Goal: Task Accomplishment & Management: Complete application form

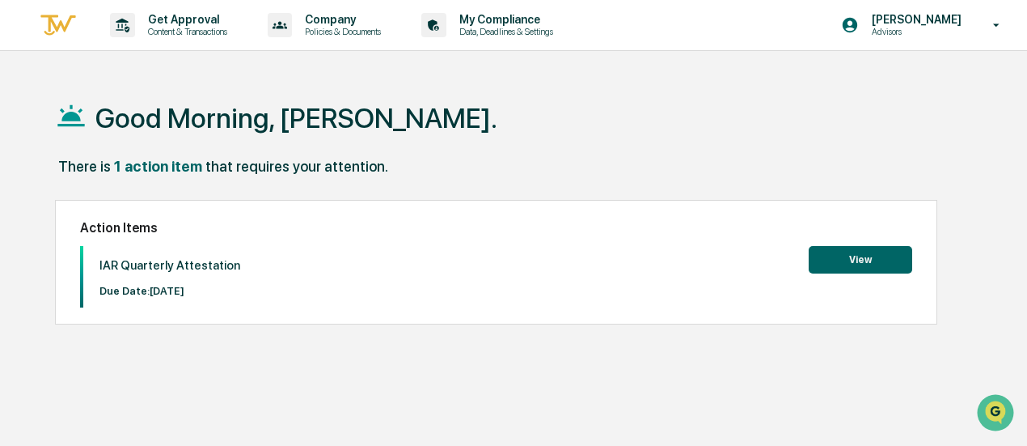
click at [870, 255] on button "View" at bounding box center [861, 260] width 104 height 28
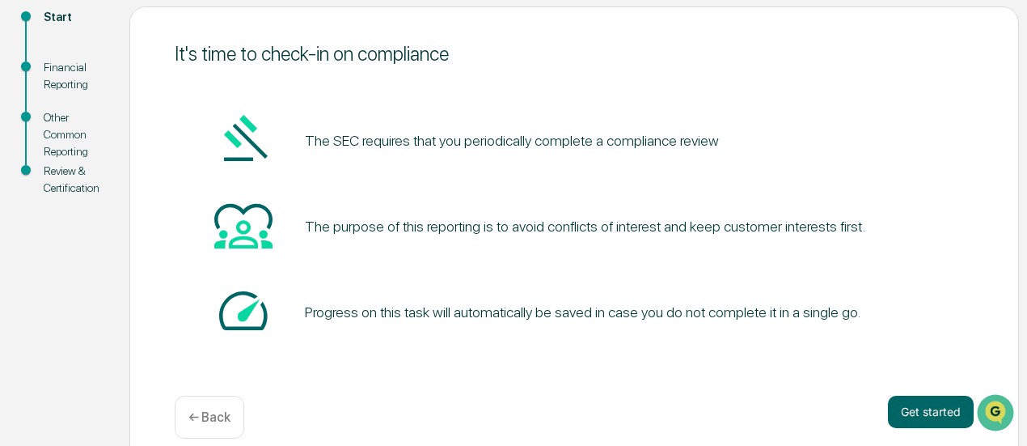
scroll to position [205, 0]
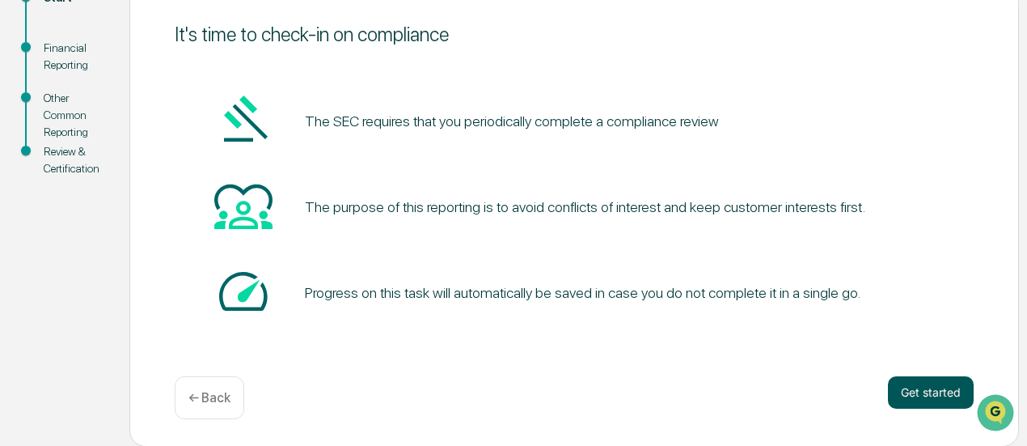
click at [896, 392] on button "Get started" at bounding box center [931, 392] width 86 height 32
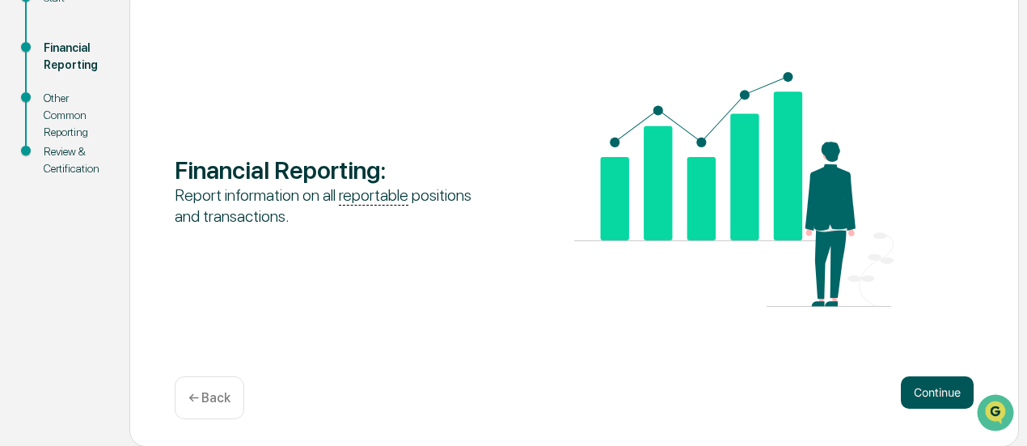
click at [924, 392] on button "Continue" at bounding box center [937, 392] width 73 height 32
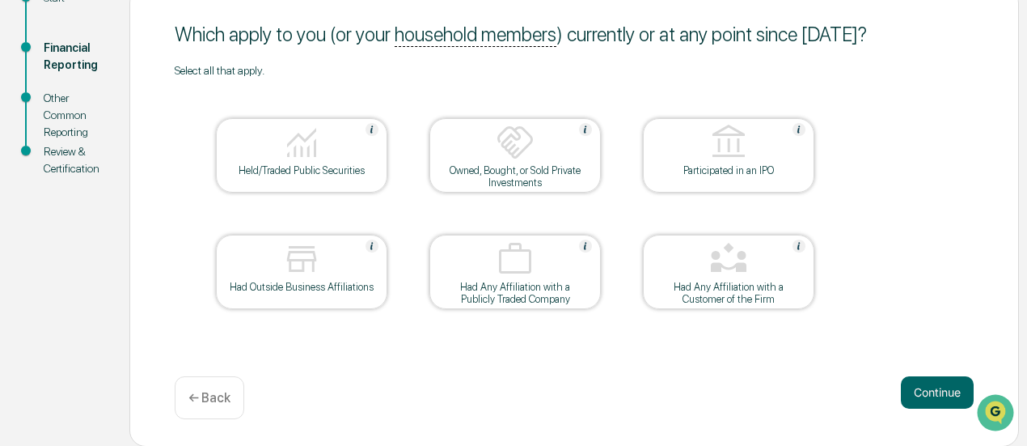
click at [924, 392] on button "Continue" at bounding box center [937, 392] width 73 height 32
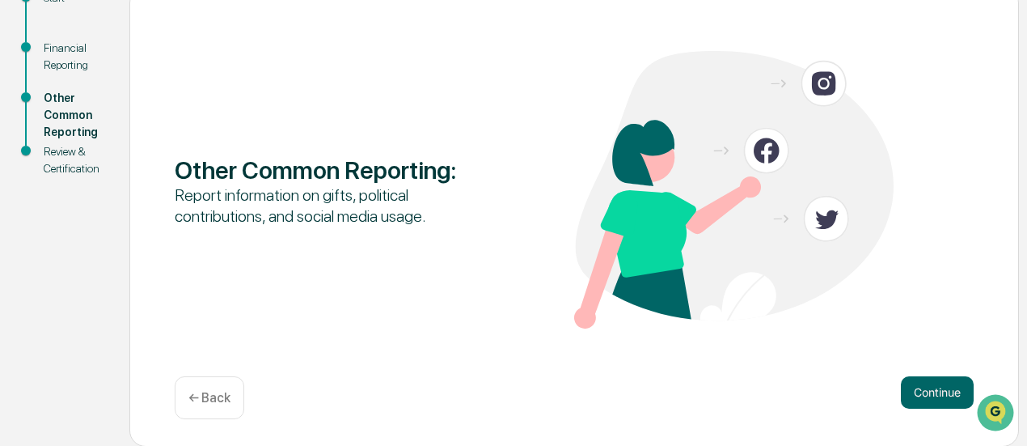
click at [924, 392] on button "Continue" at bounding box center [937, 392] width 73 height 32
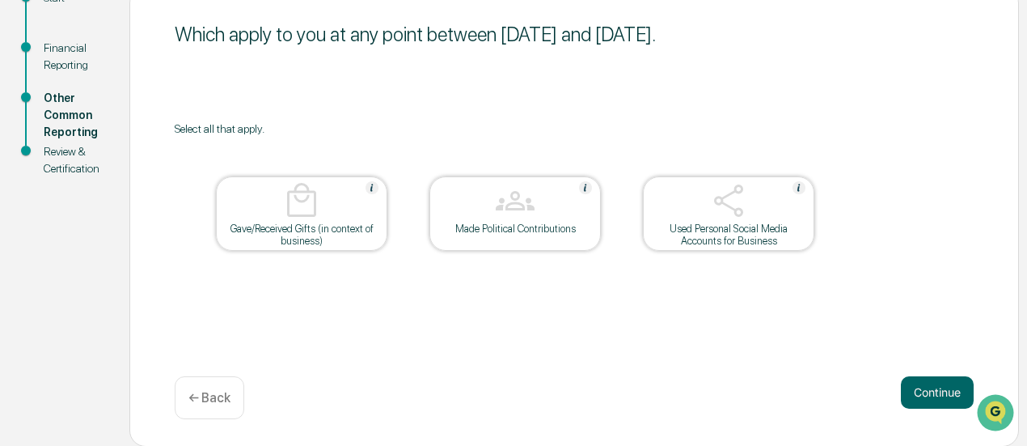
click at [924, 392] on button "Continue" at bounding box center [937, 392] width 73 height 32
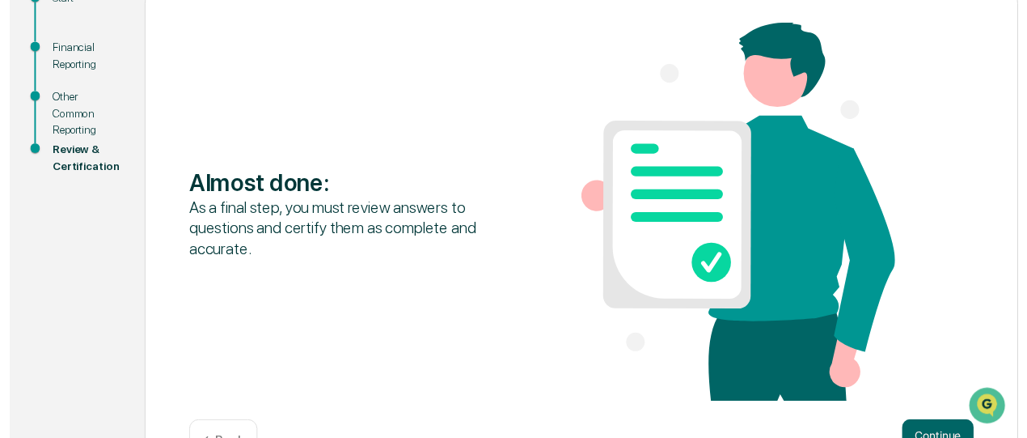
scroll to position [257, 0]
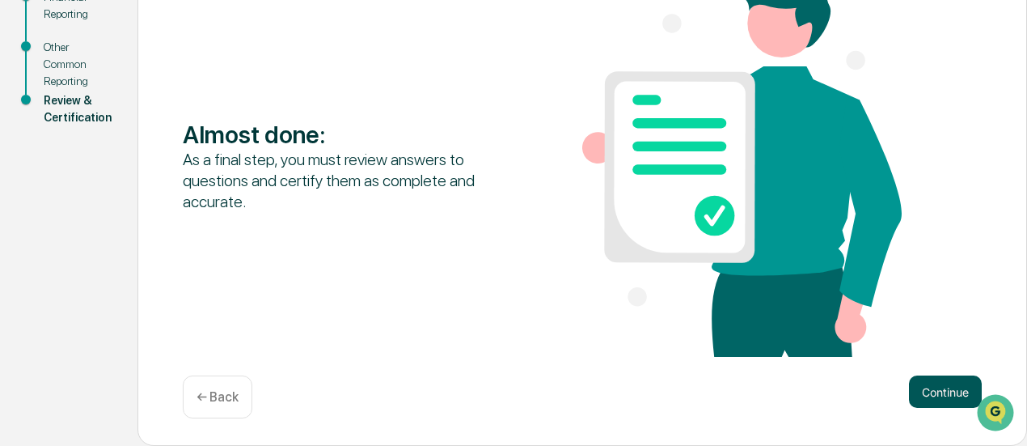
click at [934, 388] on button "Continue" at bounding box center [945, 391] width 73 height 32
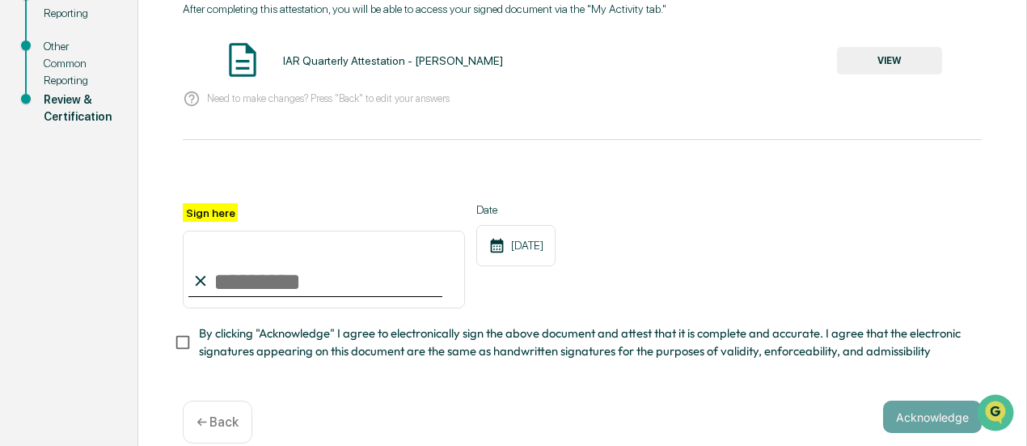
click at [874, 70] on button "VIEW" at bounding box center [889, 61] width 105 height 28
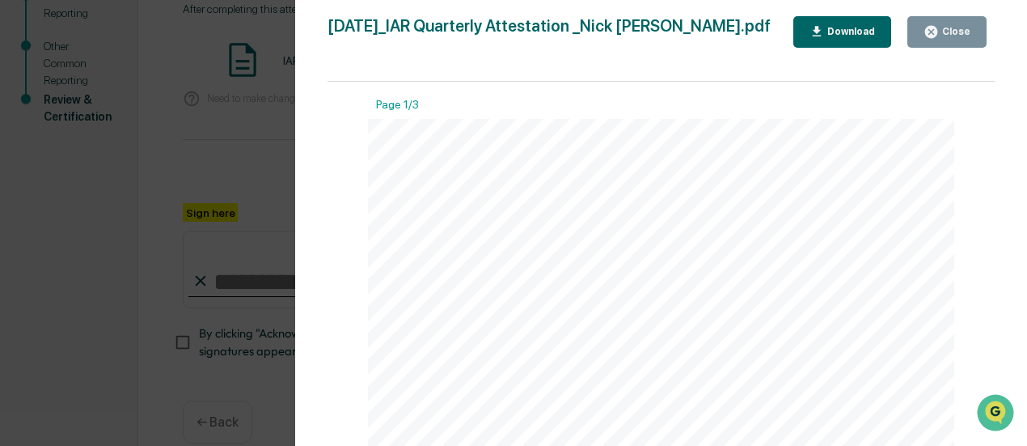
click at [967, 20] on button "Close" at bounding box center [947, 32] width 79 height 32
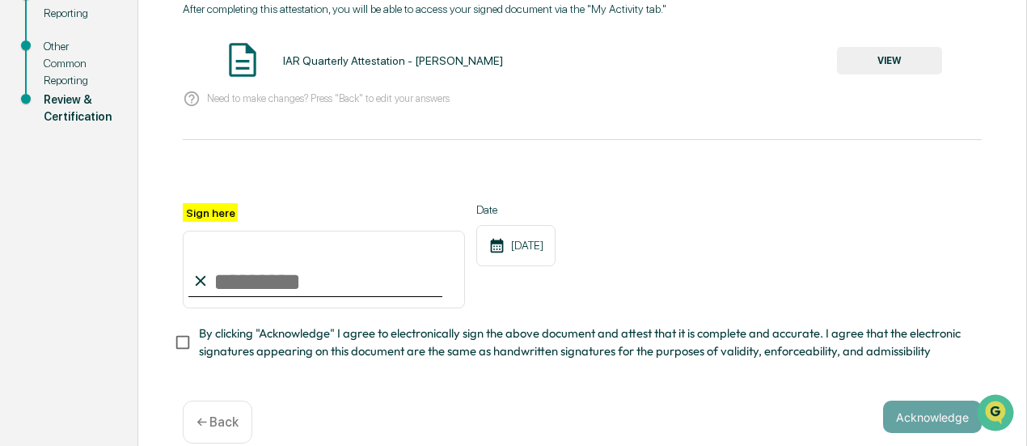
click at [257, 269] on input "Sign here" at bounding box center [324, 270] width 282 height 78
type input "**********"
click at [222, 349] on span "By clicking "Acknowledge" I agree to electronically sign the above document and…" at bounding box center [584, 342] width 770 height 36
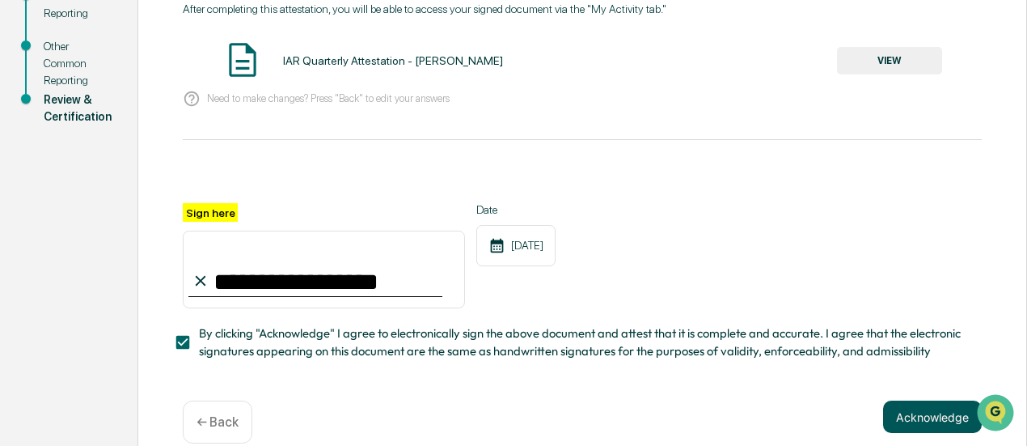
click at [906, 417] on button "Acknowledge" at bounding box center [932, 416] width 99 height 32
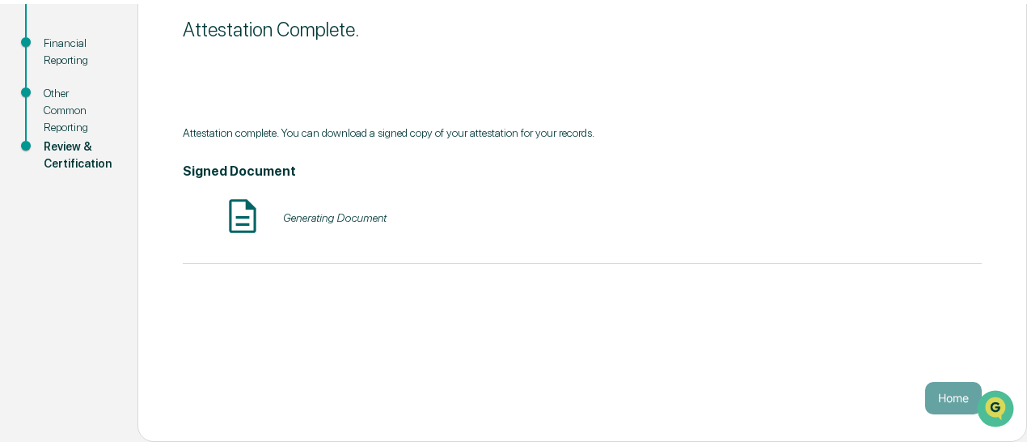
scroll to position [205, 0]
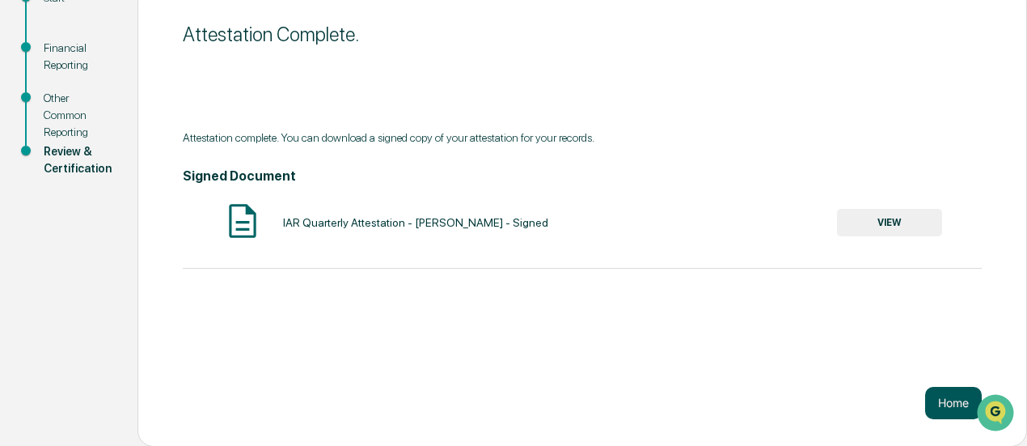
click at [940, 398] on button "Home" at bounding box center [953, 403] width 57 height 32
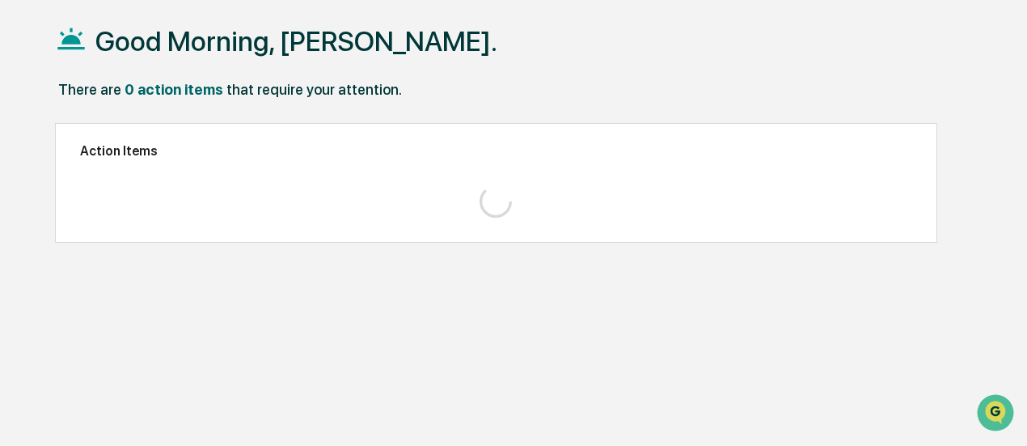
scroll to position [76, 0]
